Goal: Task Accomplishment & Management: Manage account settings

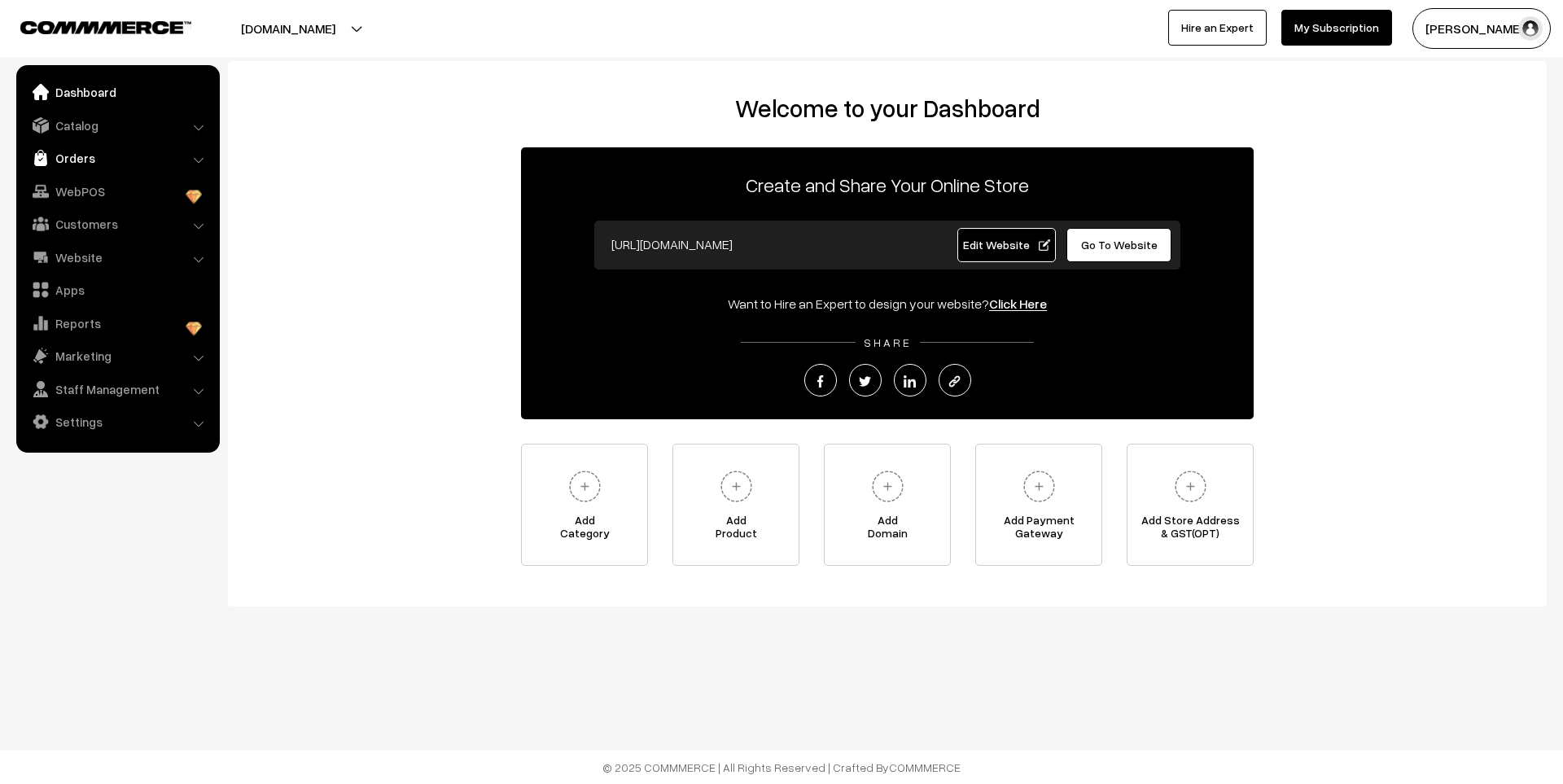
click at [82, 155] on link "Orders" at bounding box center [117, 157] width 193 height 29
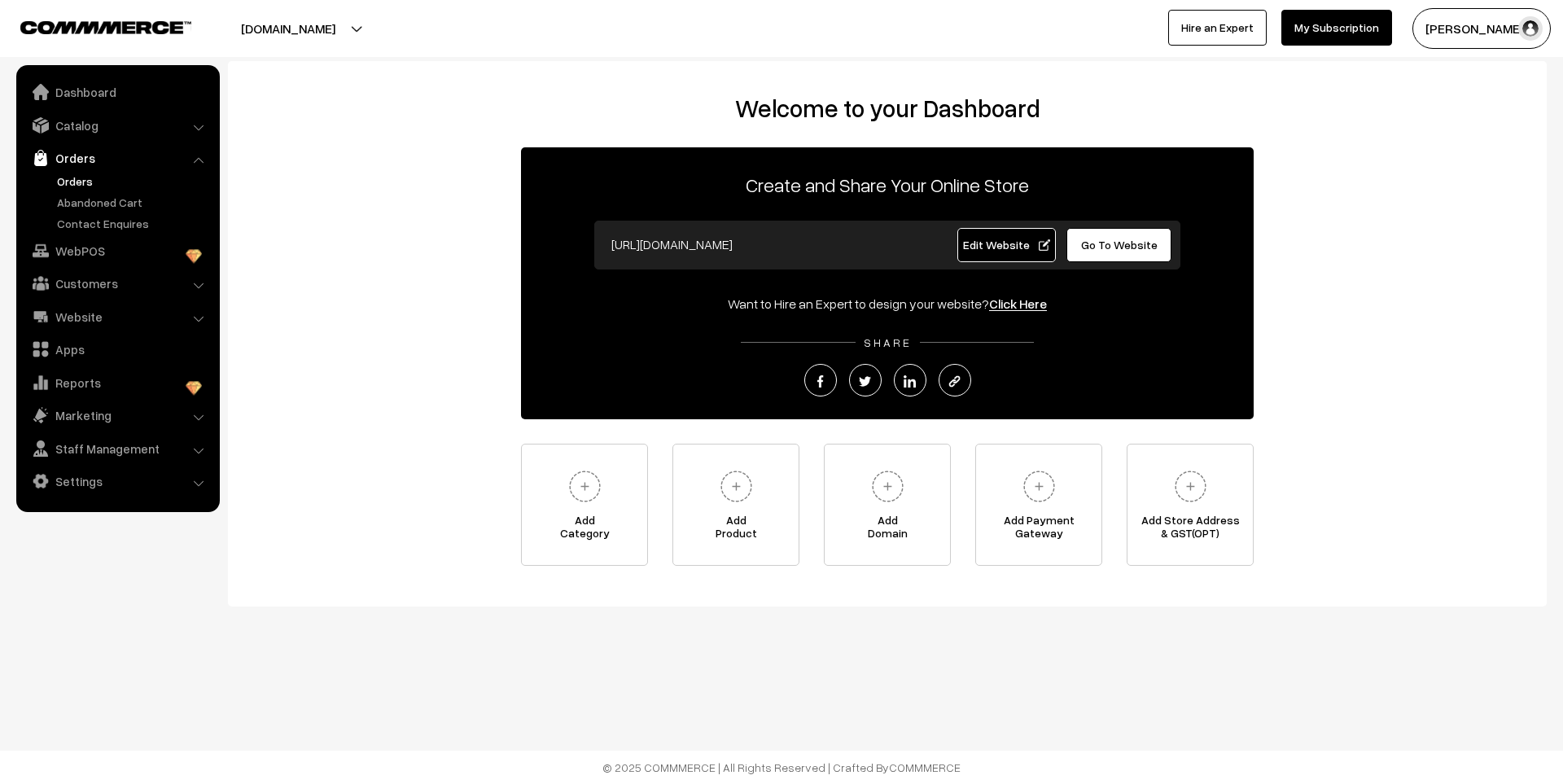
click at [82, 187] on link "Orders" at bounding box center [133, 182] width 161 height 17
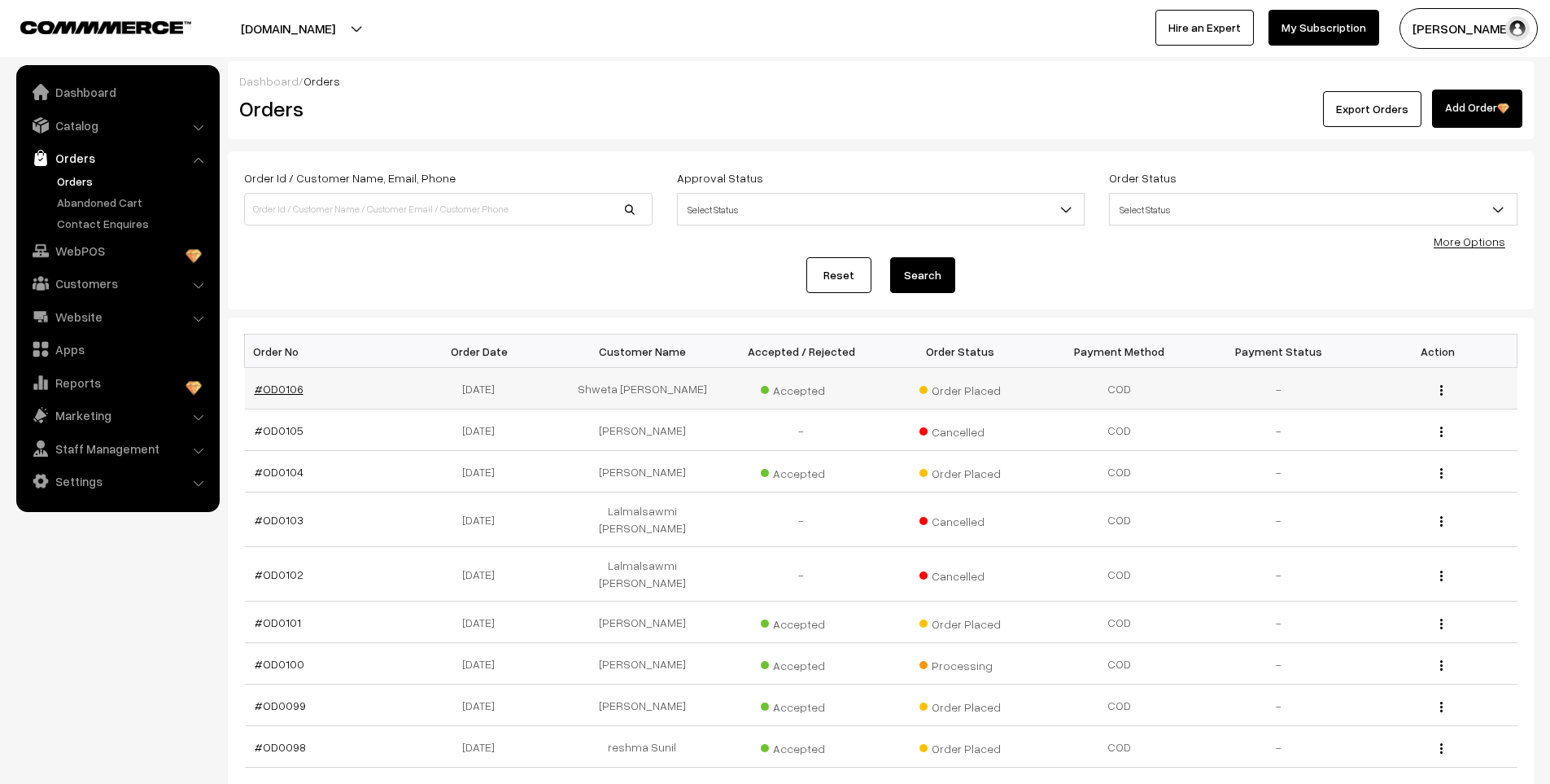
click at [286, 388] on link "#OD0106" at bounding box center [279, 389] width 49 height 14
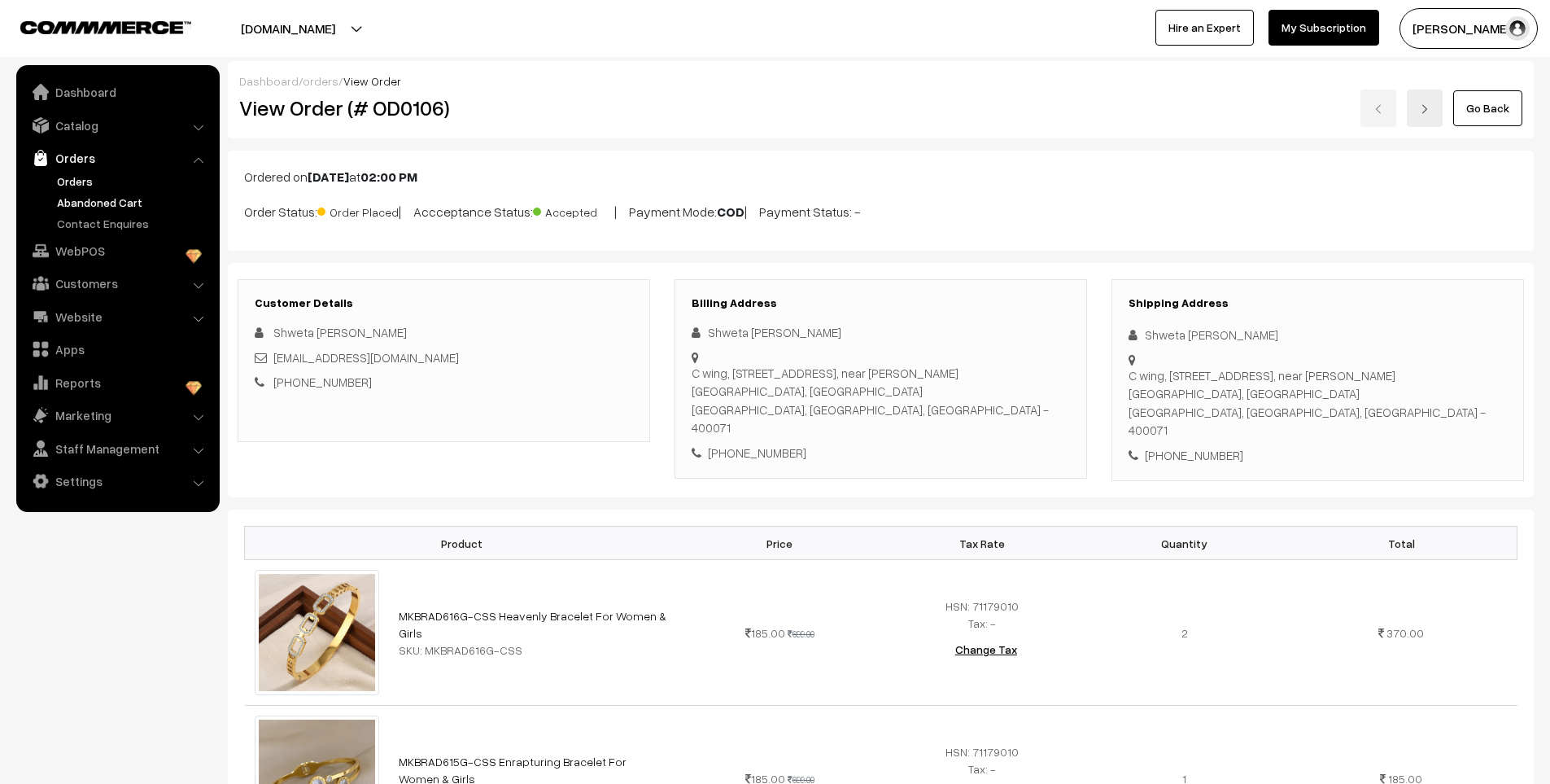
click at [113, 198] on link "Abandoned Cart" at bounding box center [133, 202] width 161 height 17
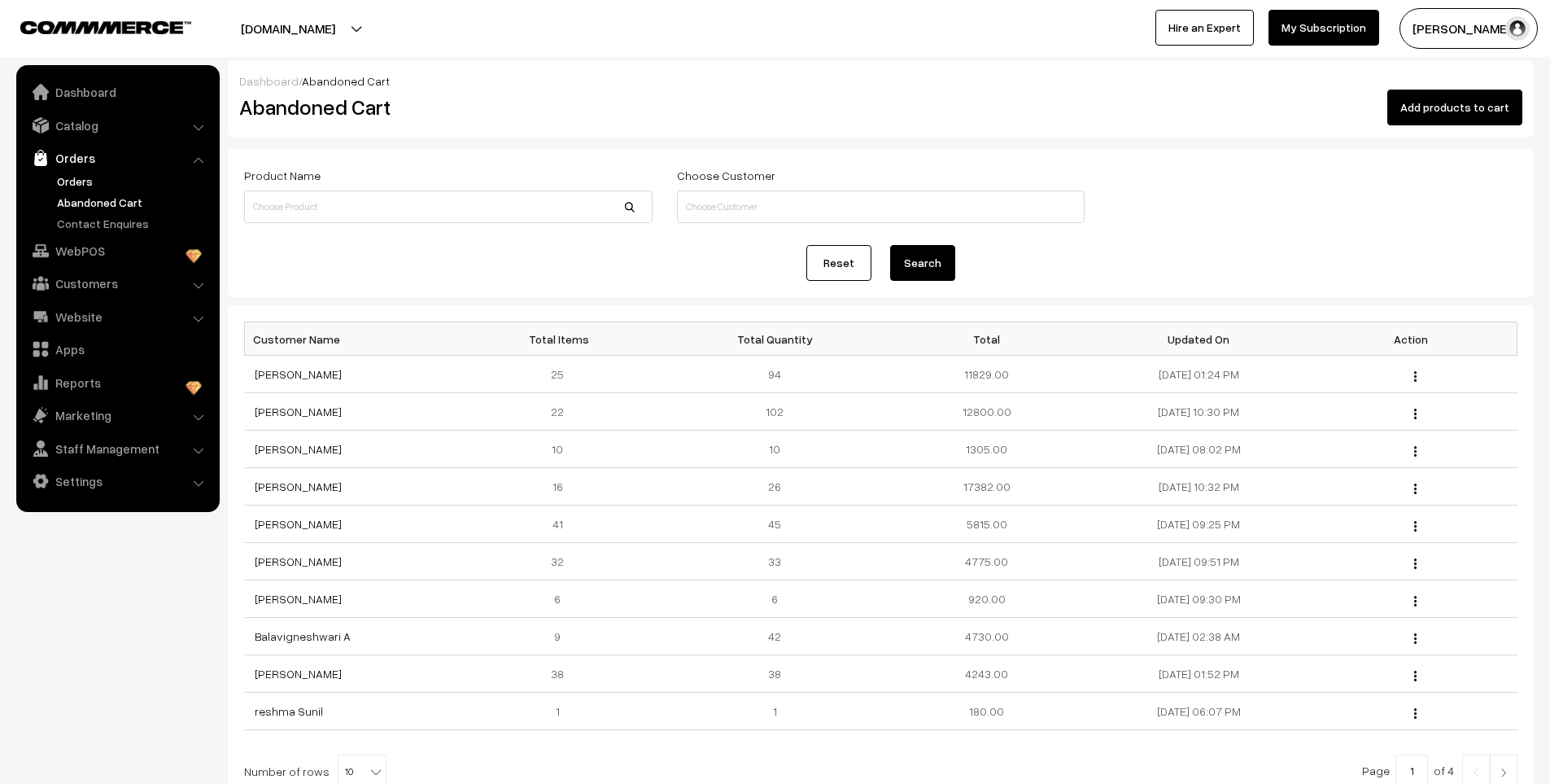
click at [84, 179] on link "Orders" at bounding box center [133, 182] width 161 height 17
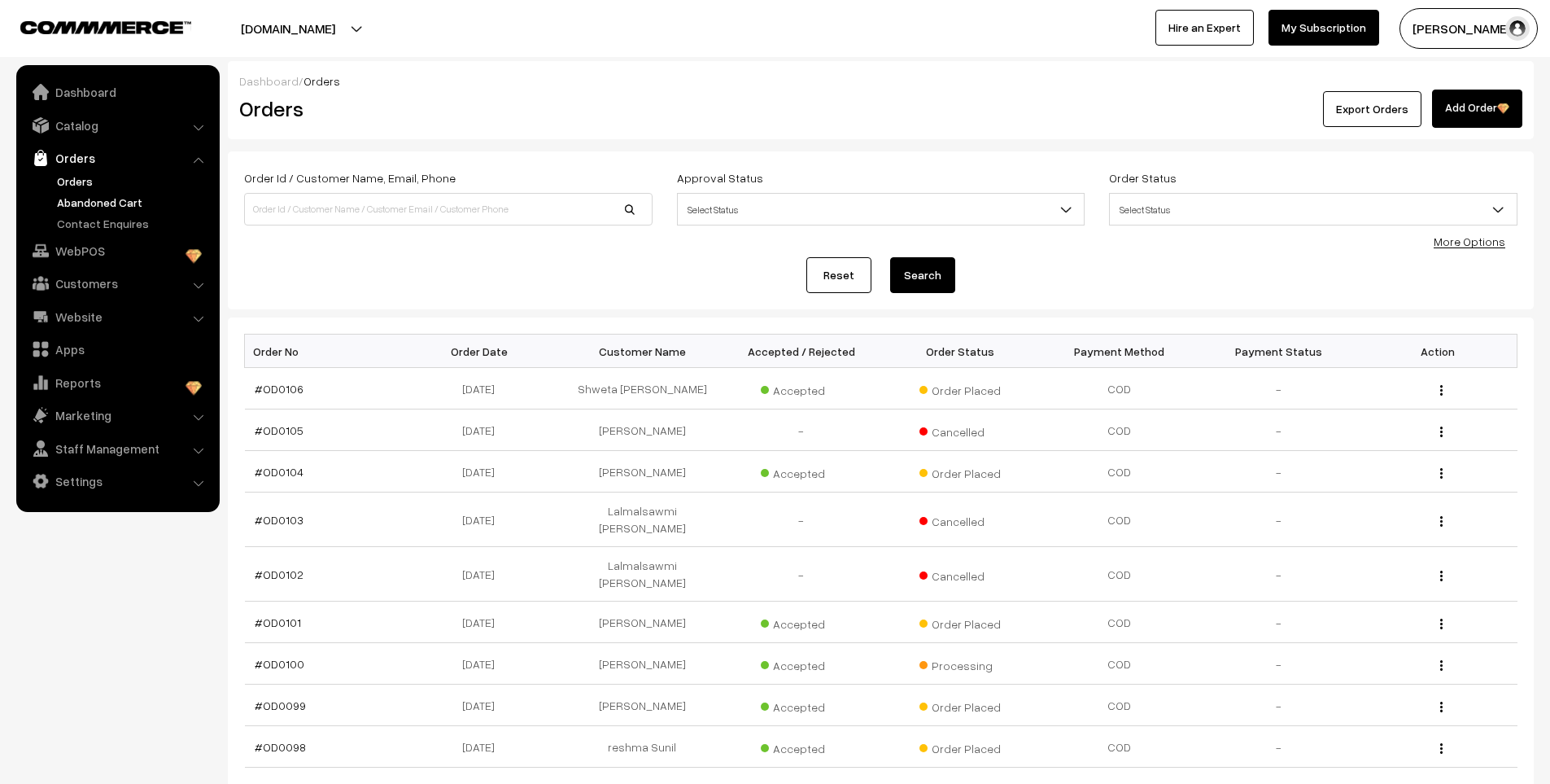
click at [101, 204] on link "Abandoned Cart" at bounding box center [133, 202] width 161 height 17
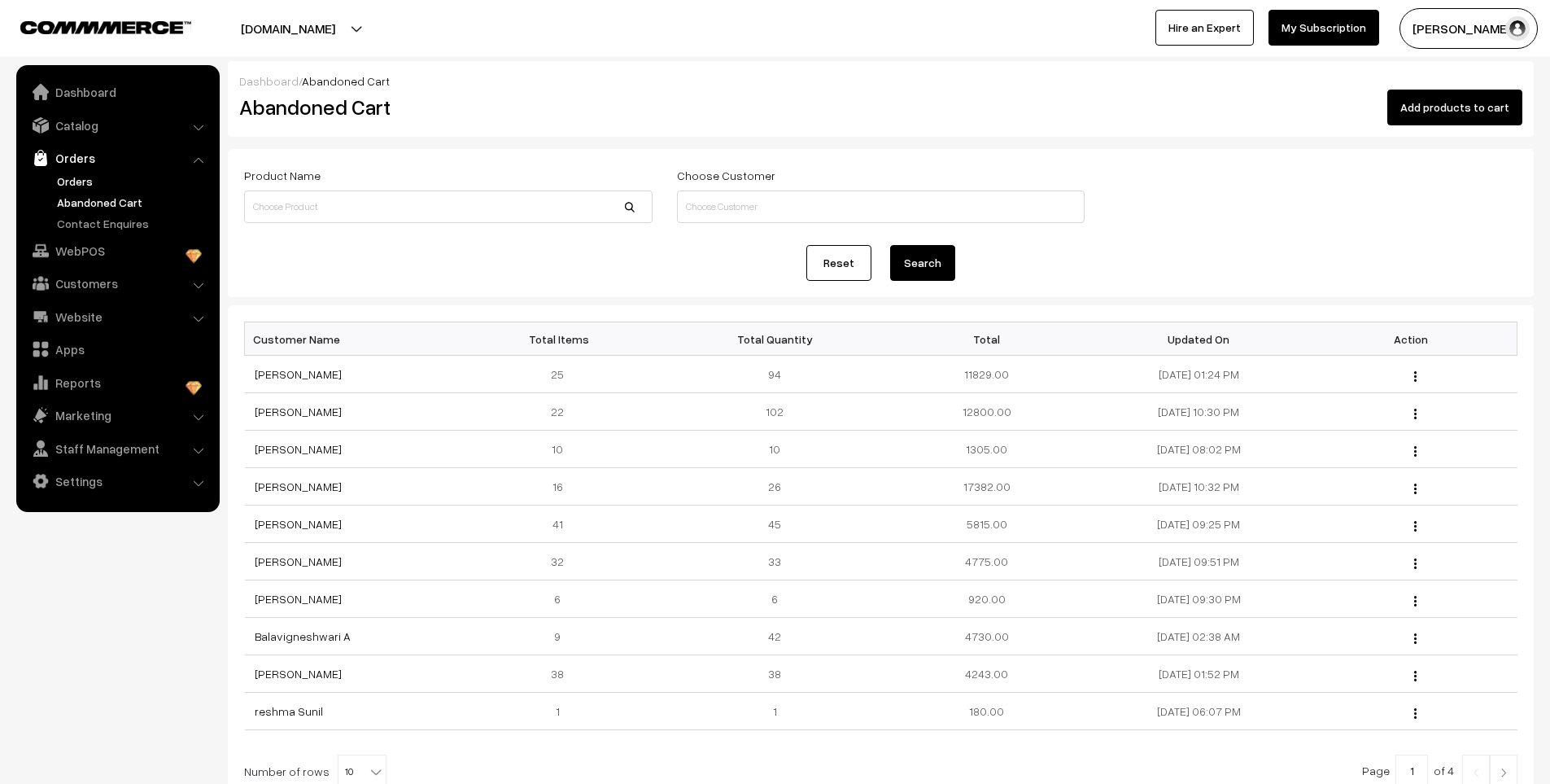
click at [78, 176] on link "Orders" at bounding box center [133, 182] width 161 height 17
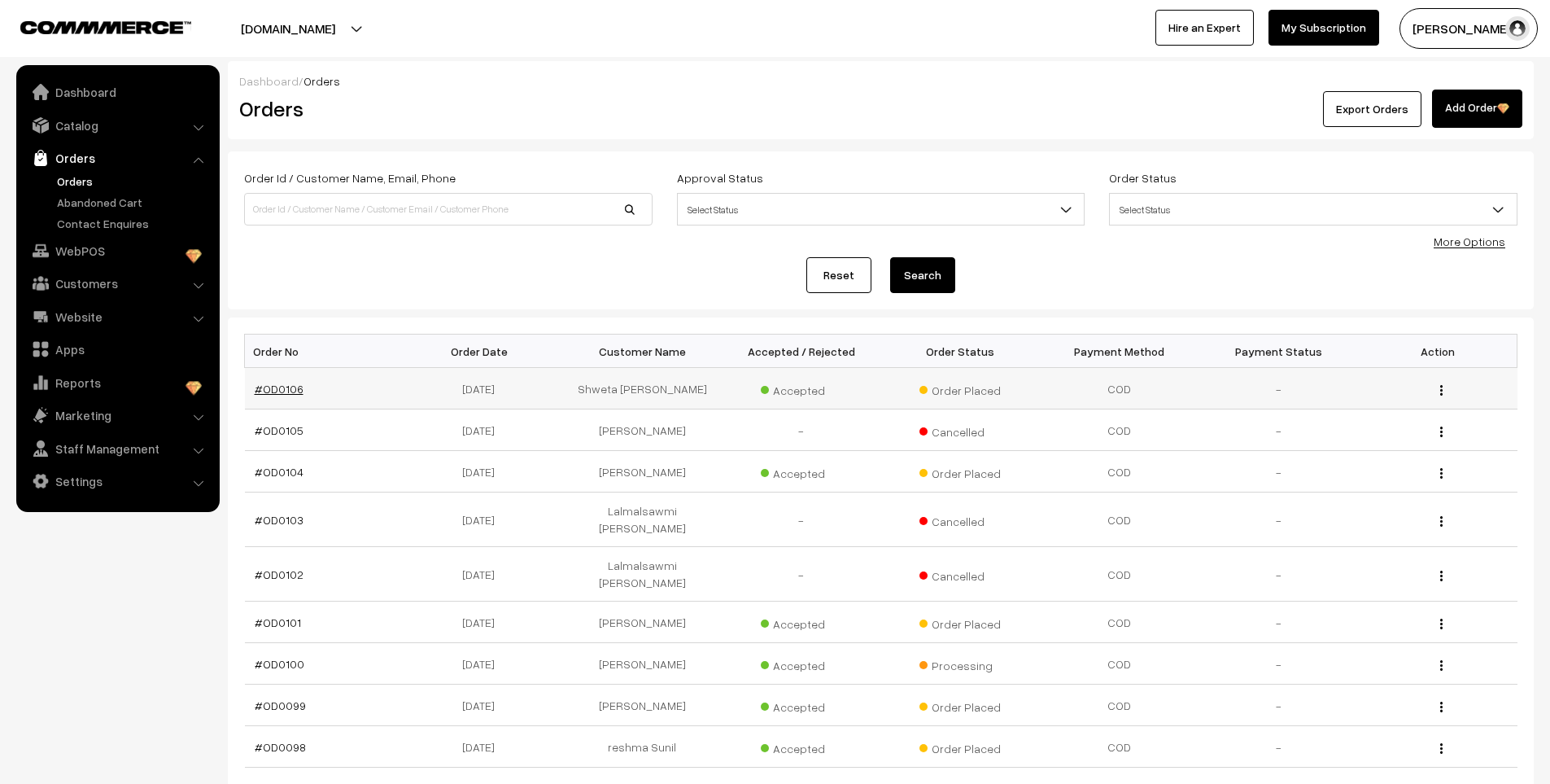
click at [281, 389] on link "#OD0106" at bounding box center [279, 389] width 49 height 14
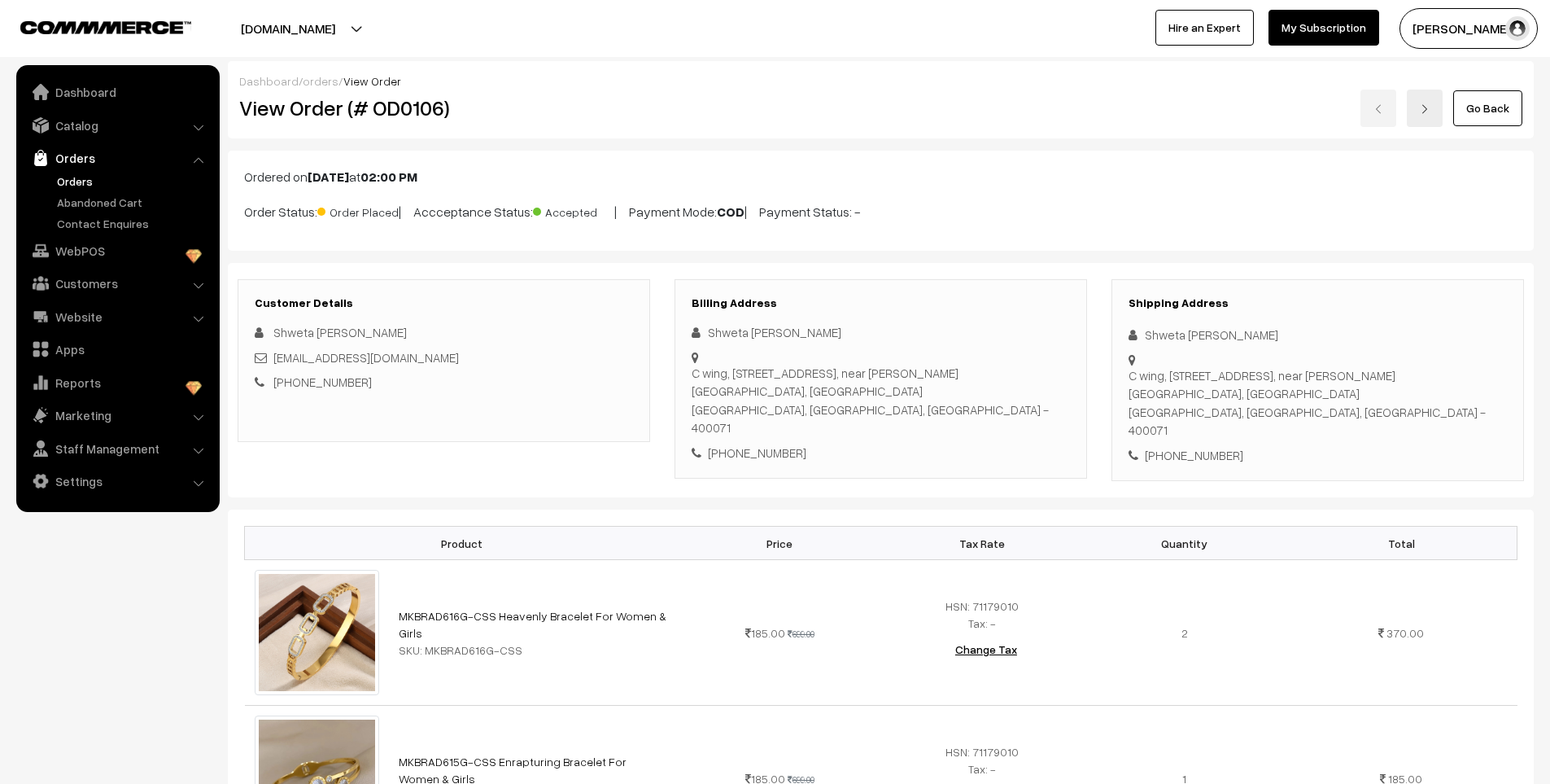
click at [60, 182] on link "Orders" at bounding box center [133, 182] width 161 height 17
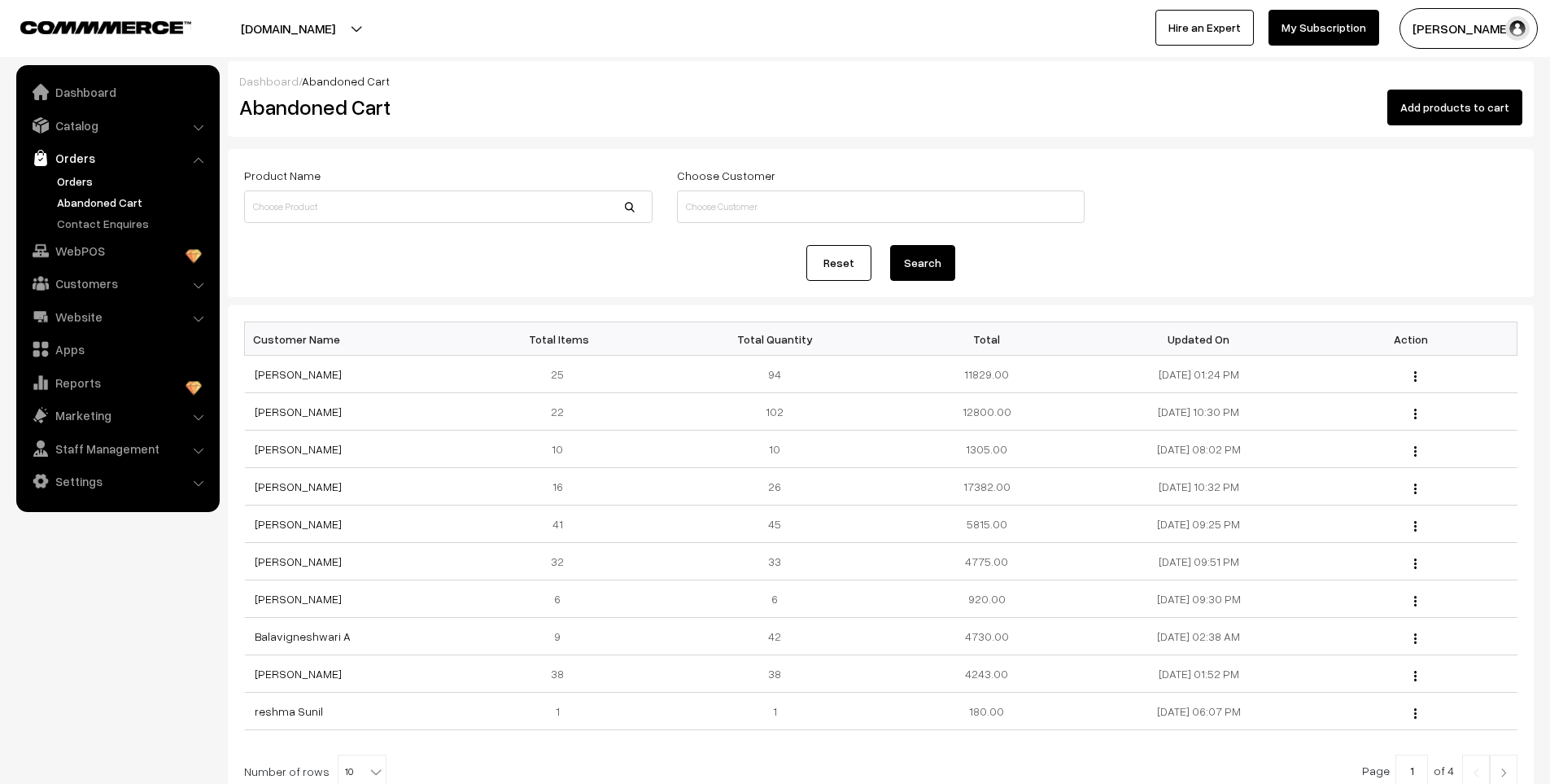
click at [78, 179] on link "Orders" at bounding box center [133, 182] width 161 height 17
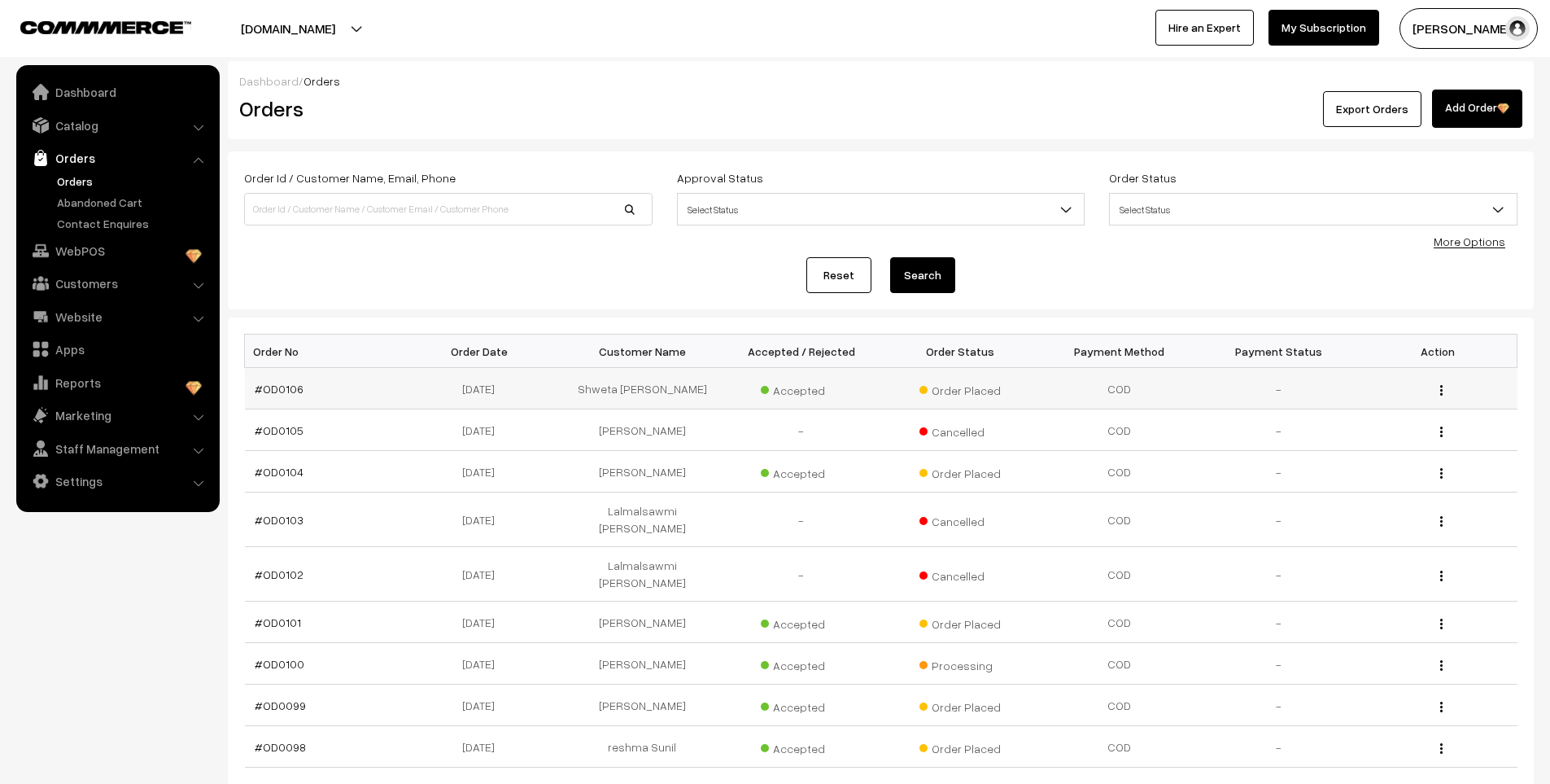
click at [1437, 388] on div "View" at bounding box center [1438, 389] width 140 height 17
click at [278, 385] on link "#OD0106" at bounding box center [279, 389] width 49 height 14
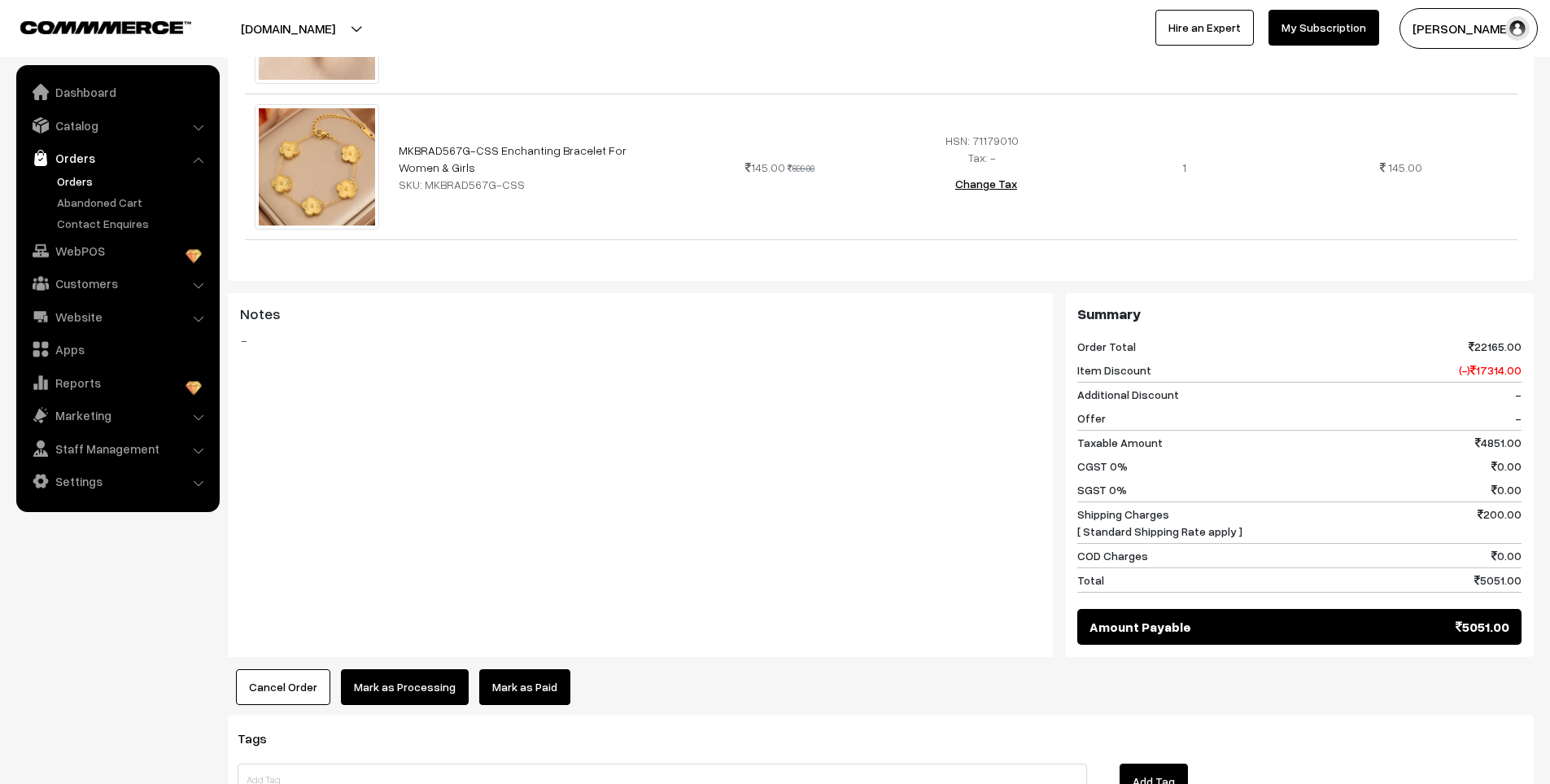
scroll to position [4381, 0]
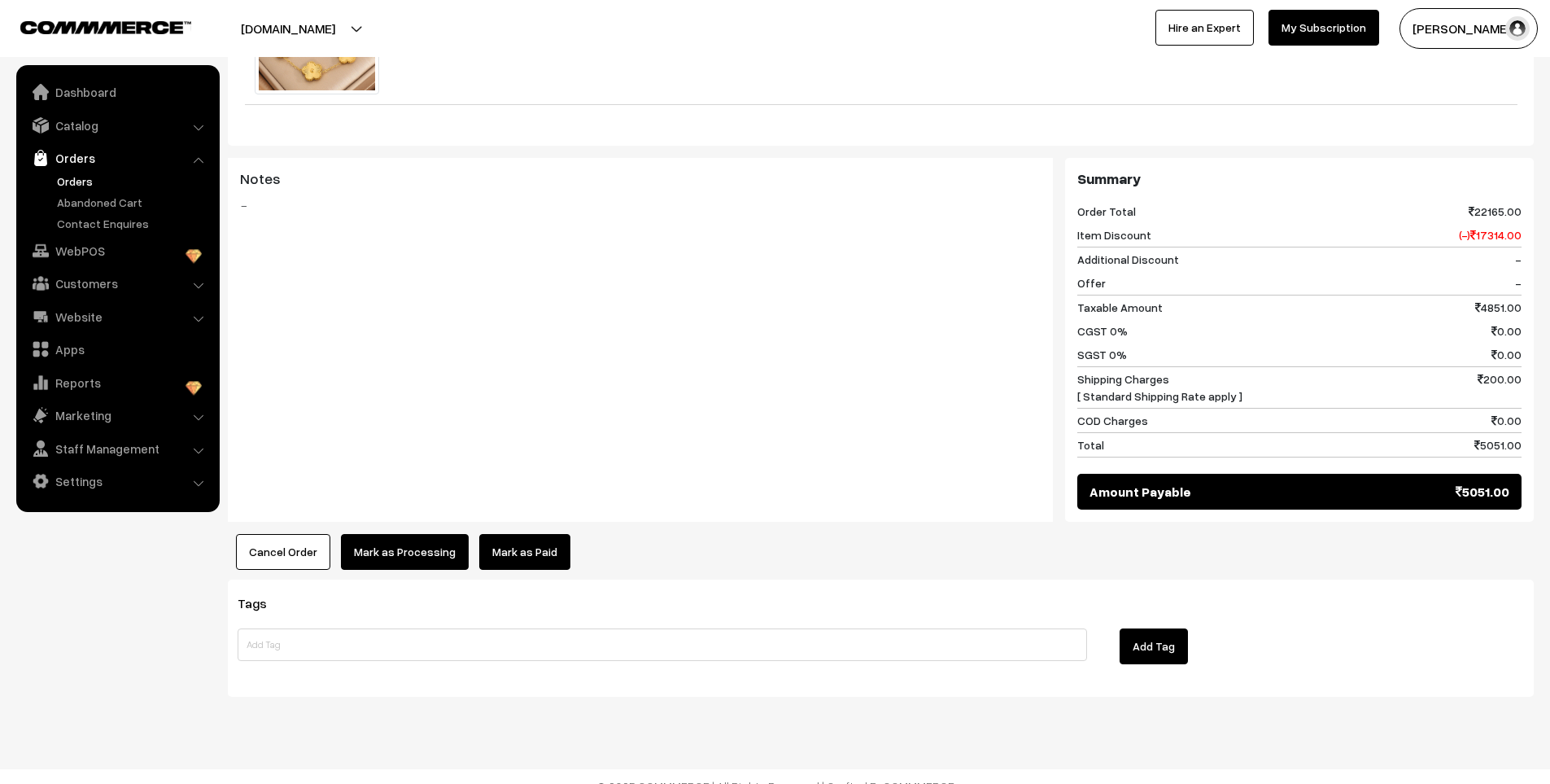
click at [424, 538] on button "Mark as Processing" at bounding box center [404, 551] width 127 height 36
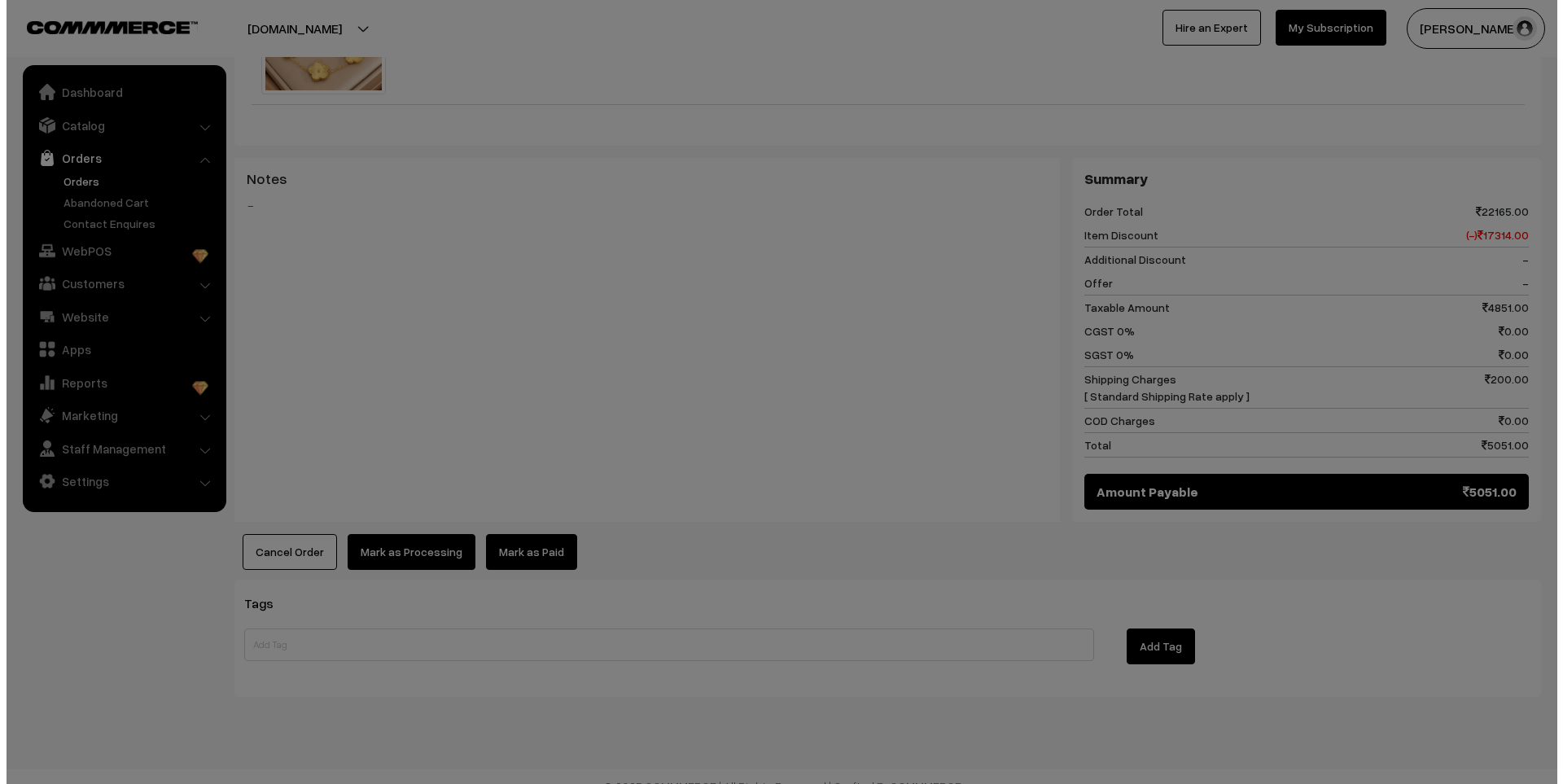
scroll to position [4417, 0]
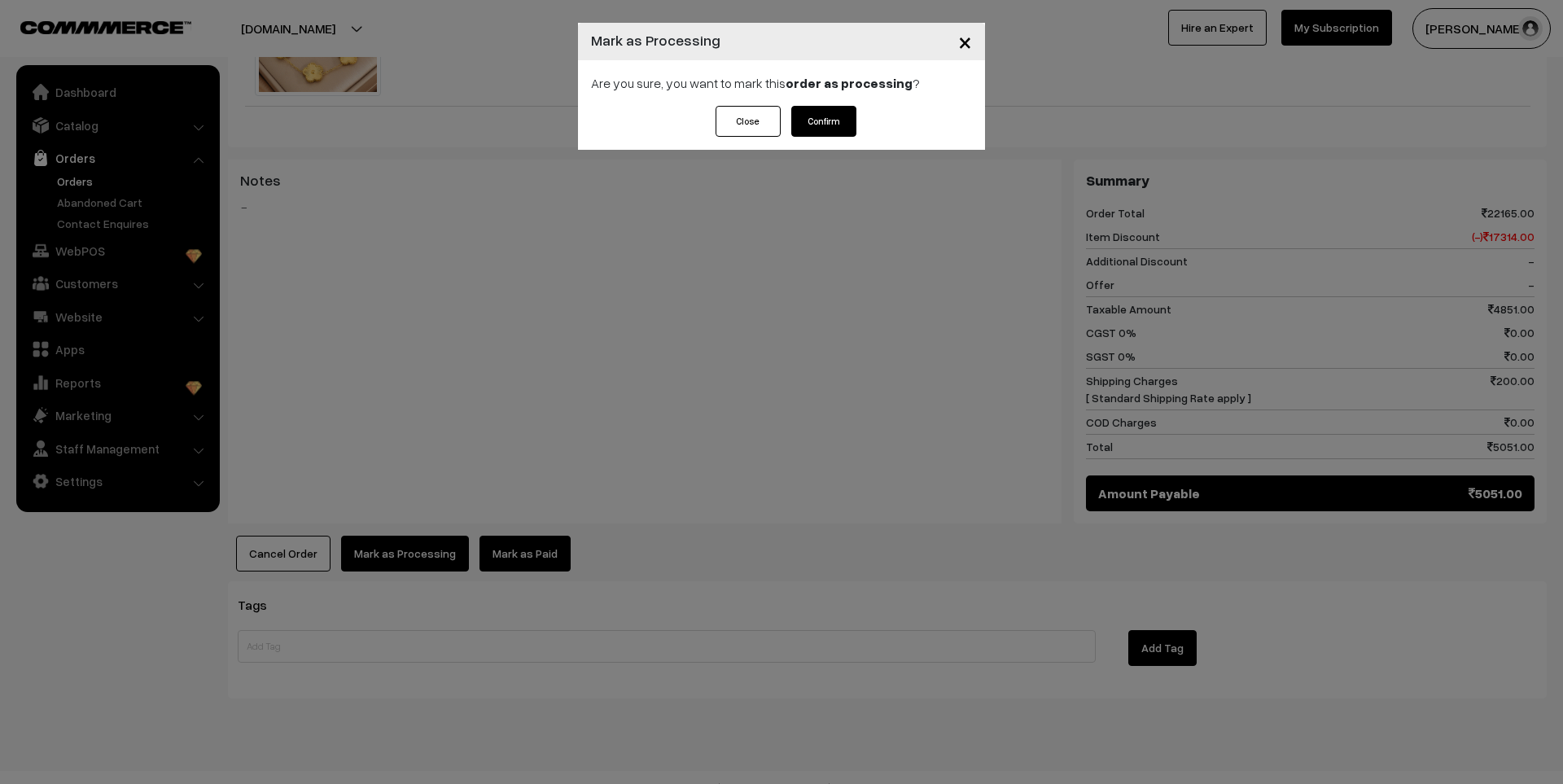
click at [828, 124] on button "Confirm" at bounding box center [823, 121] width 65 height 31
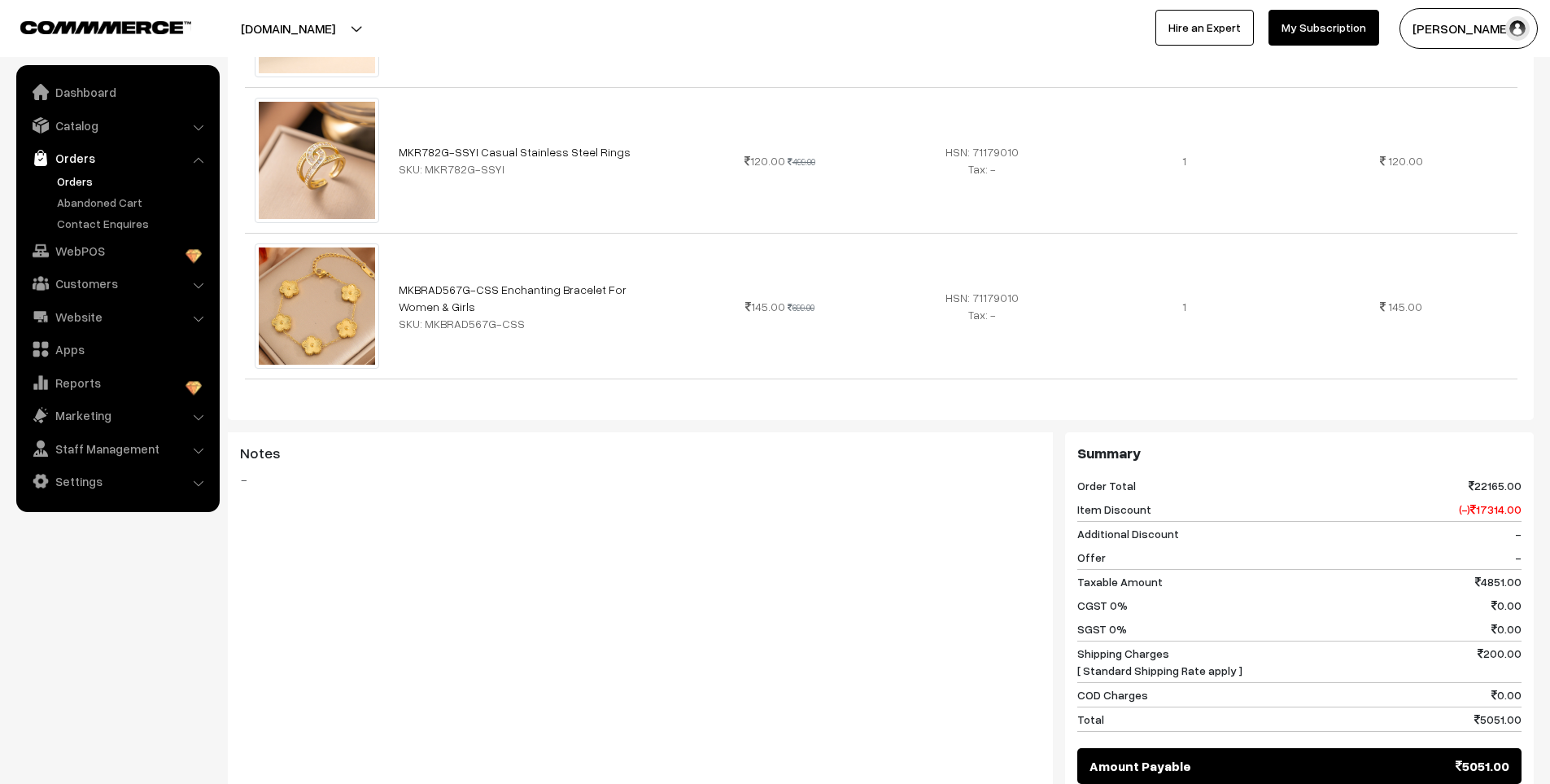
scroll to position [4381, 0]
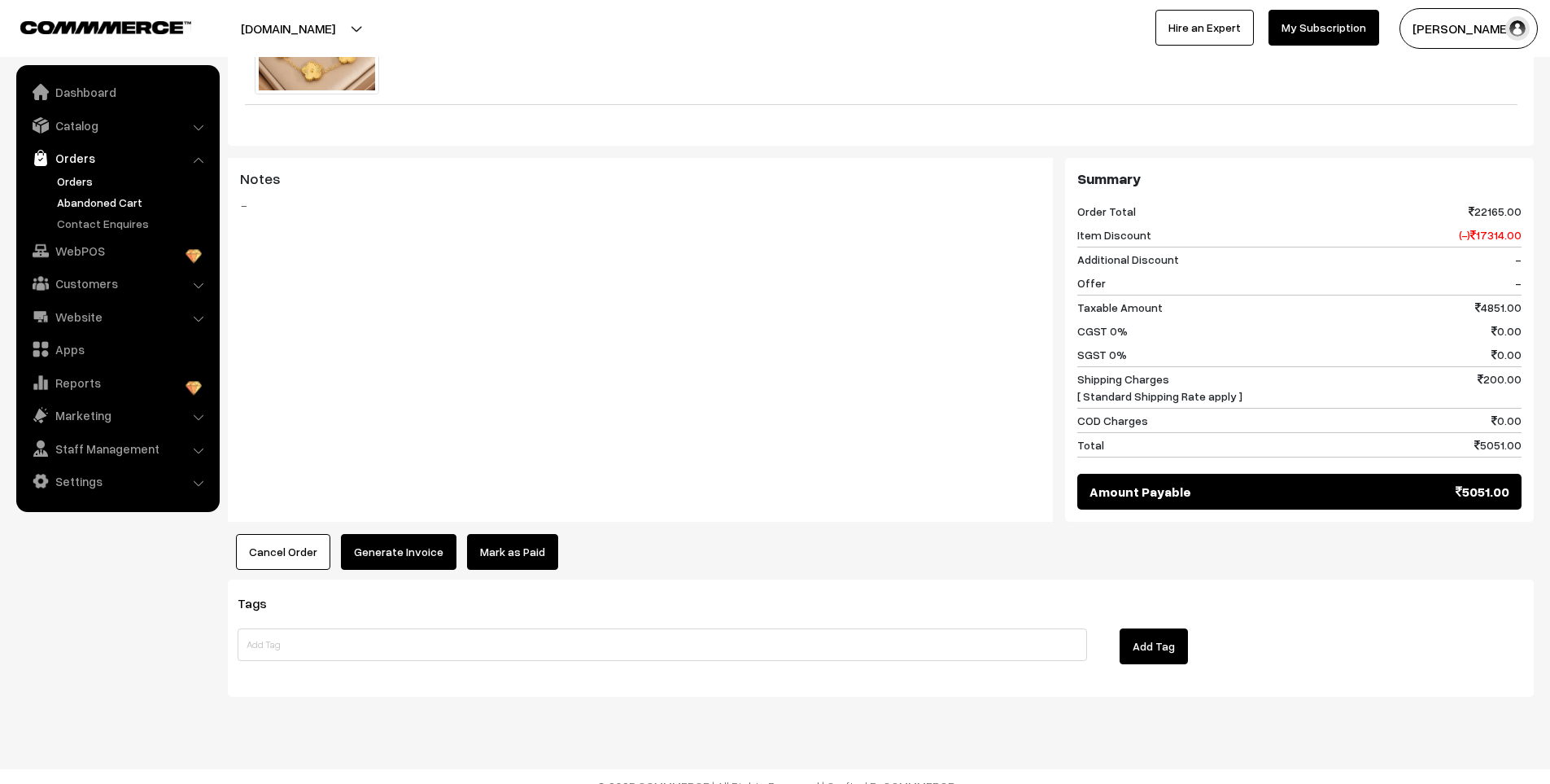
click at [86, 202] on link "Abandoned Cart" at bounding box center [133, 202] width 161 height 17
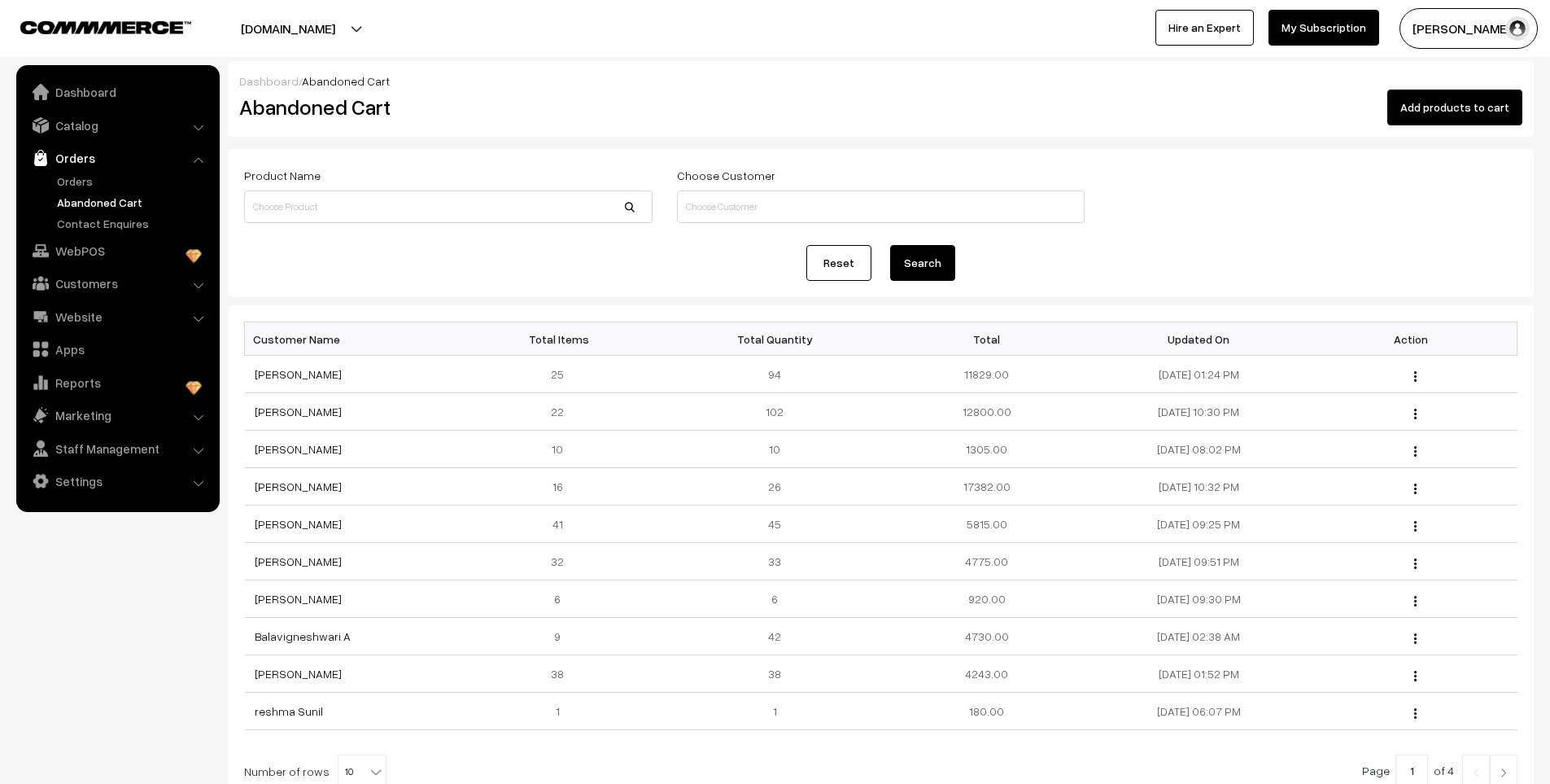
click at [78, 183] on link "Orders" at bounding box center [133, 182] width 161 height 17
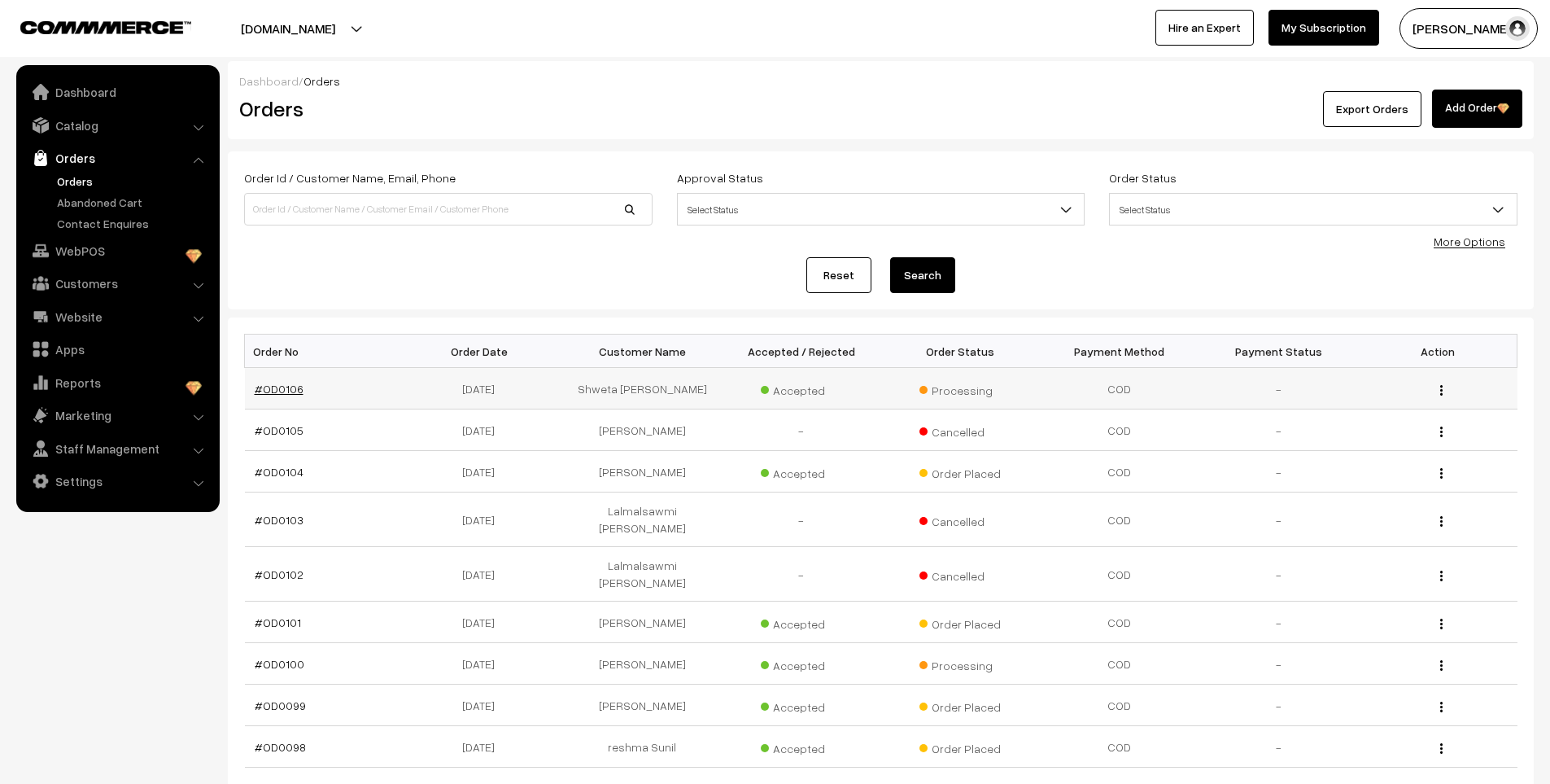
click at [288, 393] on link "#OD0106" at bounding box center [279, 389] width 49 height 14
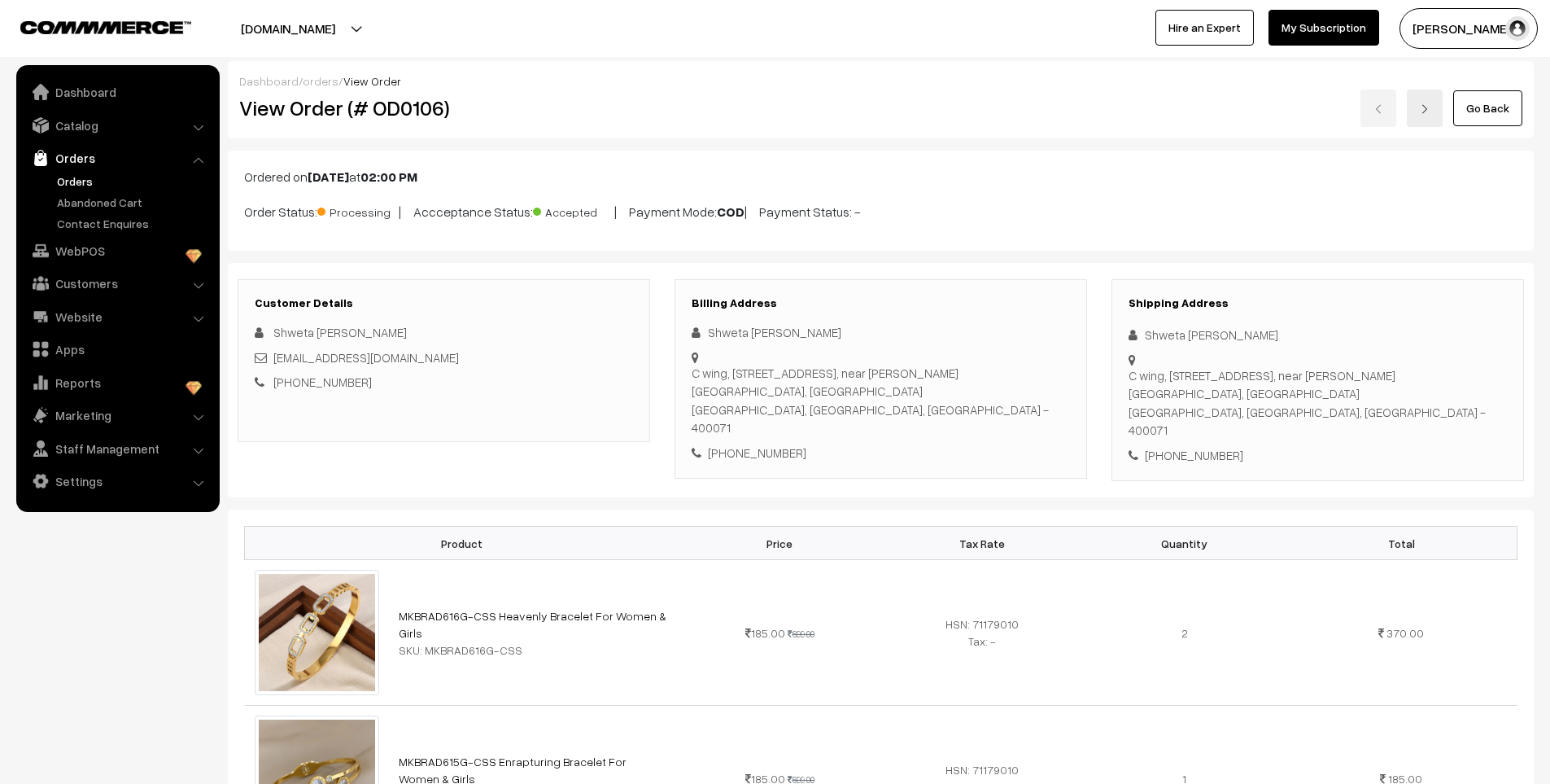
click at [80, 181] on link "Orders" at bounding box center [133, 182] width 161 height 17
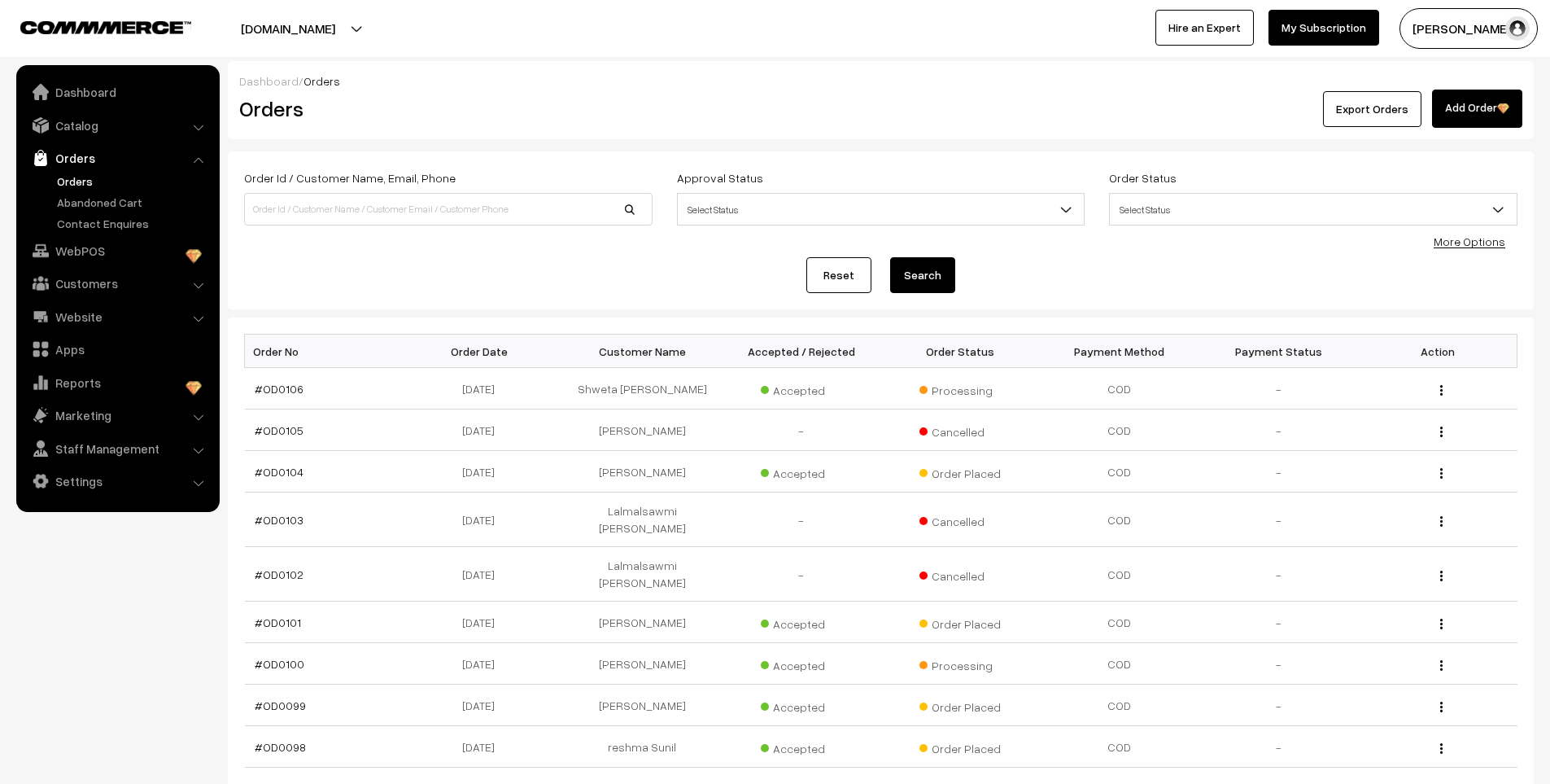
drag, startPoint x: 0, startPoint y: 0, endPoint x: 83, endPoint y: 187, distance: 204.6
click at [83, 187] on link "Orders" at bounding box center [133, 182] width 161 height 17
click at [86, 193] on link "Abandoned Cart" at bounding box center [133, 202] width 161 height 17
